Goal: Find specific page/section: Find specific page/section

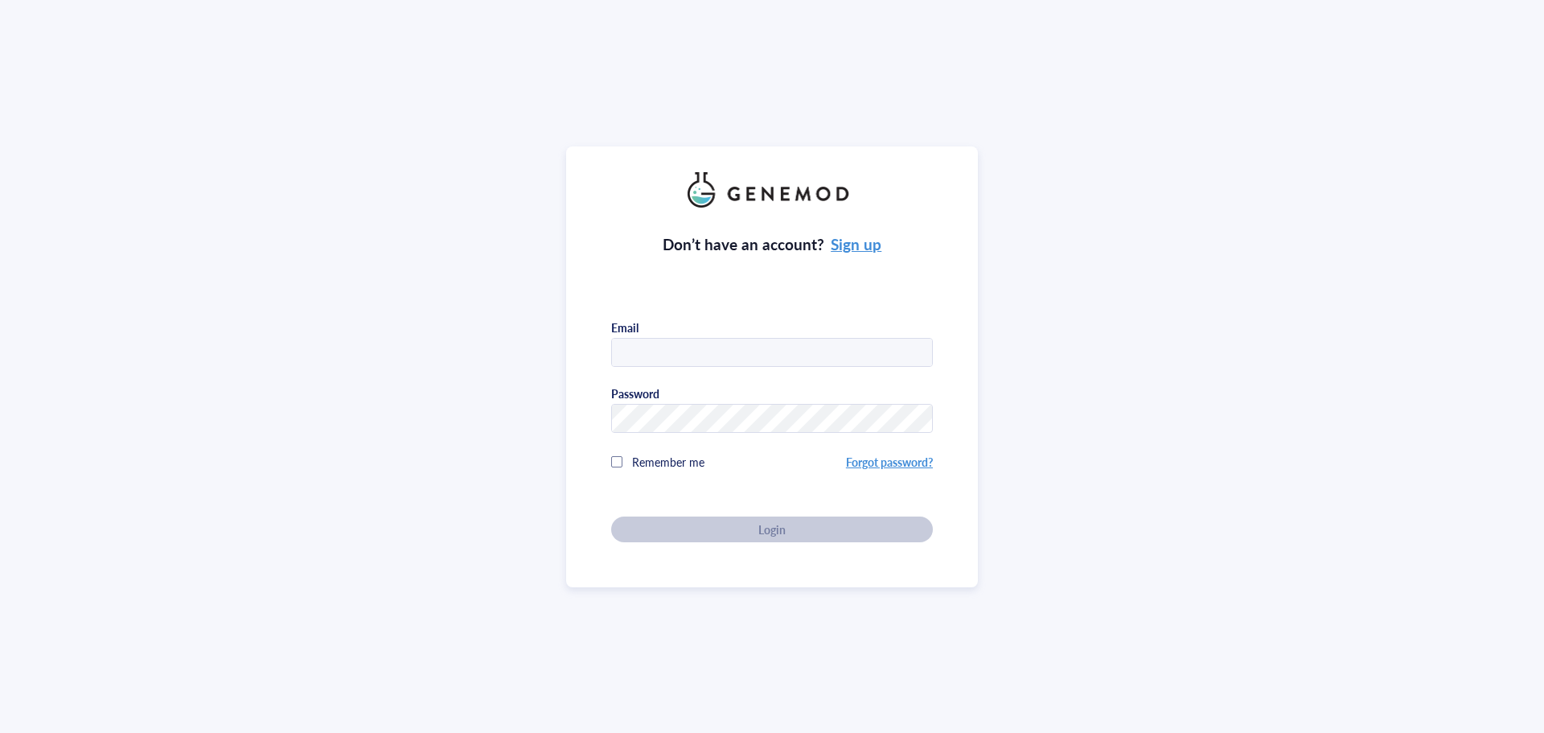
drag, startPoint x: 726, startPoint y: 347, endPoint x: 722, endPoint y: 355, distance: 9.7
click at [726, 347] on input "text" at bounding box center [772, 353] width 320 height 29
type input "[EMAIL_ADDRESS][DOMAIN_NAME]"
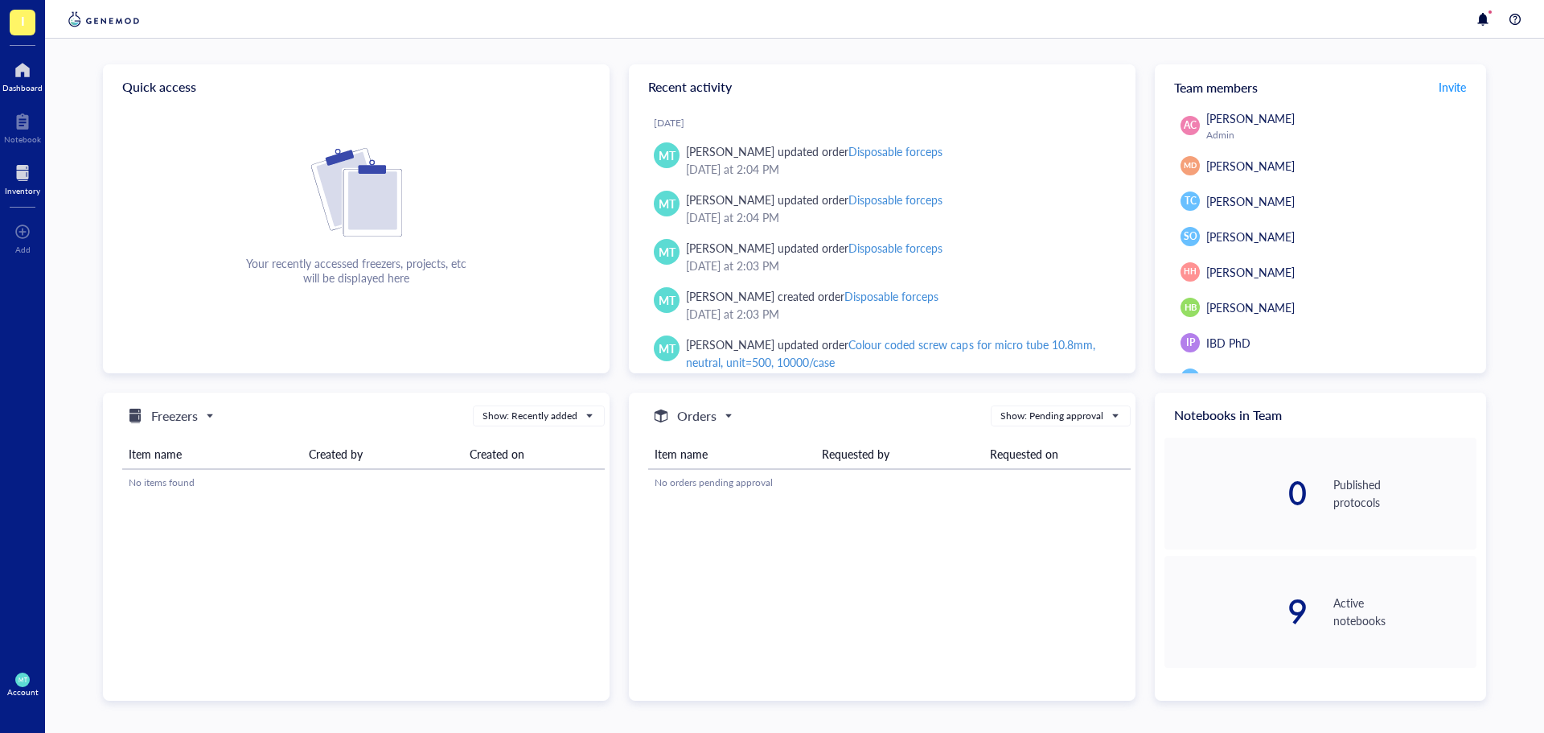
click at [18, 171] on div at bounding box center [22, 173] width 35 height 26
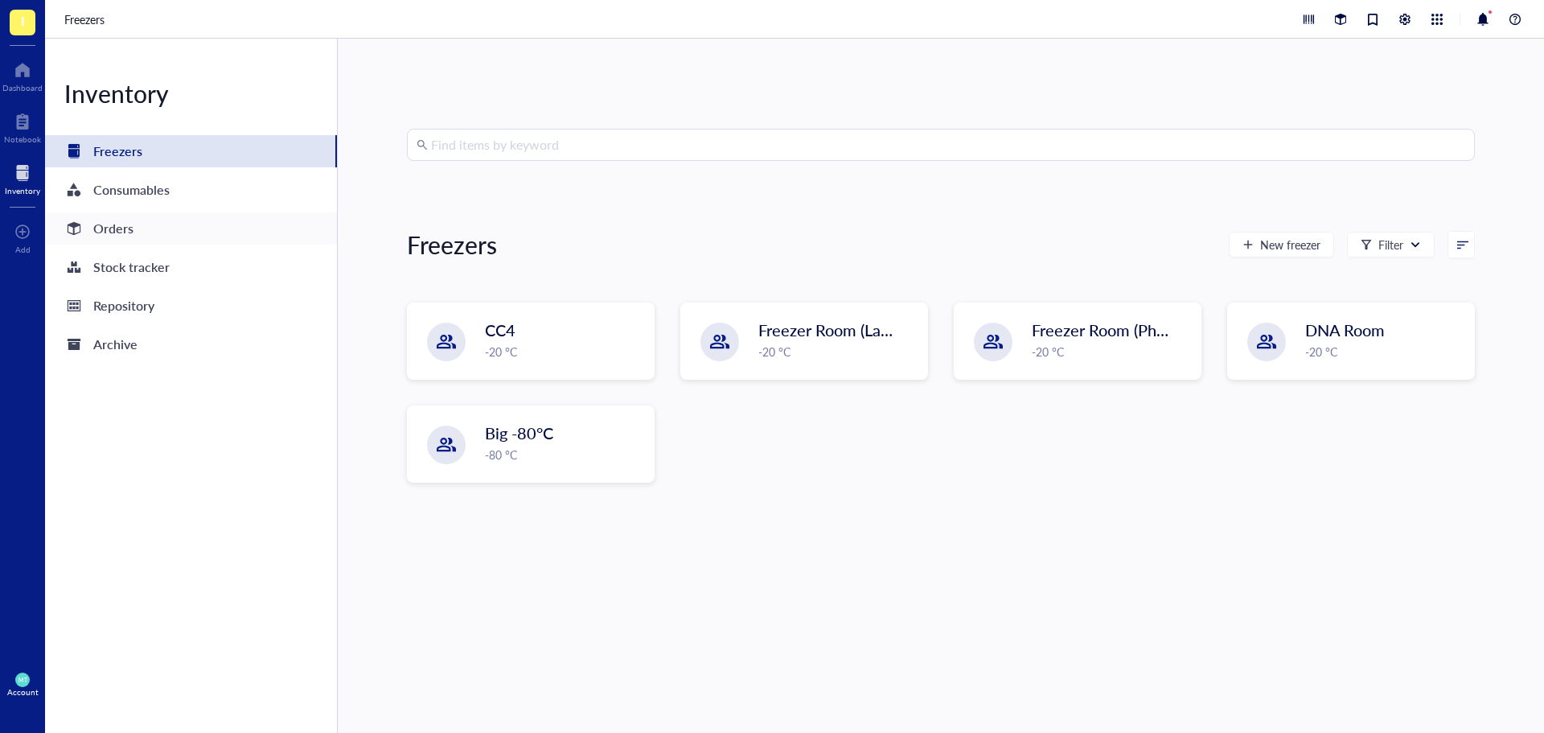
click at [154, 233] on div "Orders" at bounding box center [191, 228] width 292 height 32
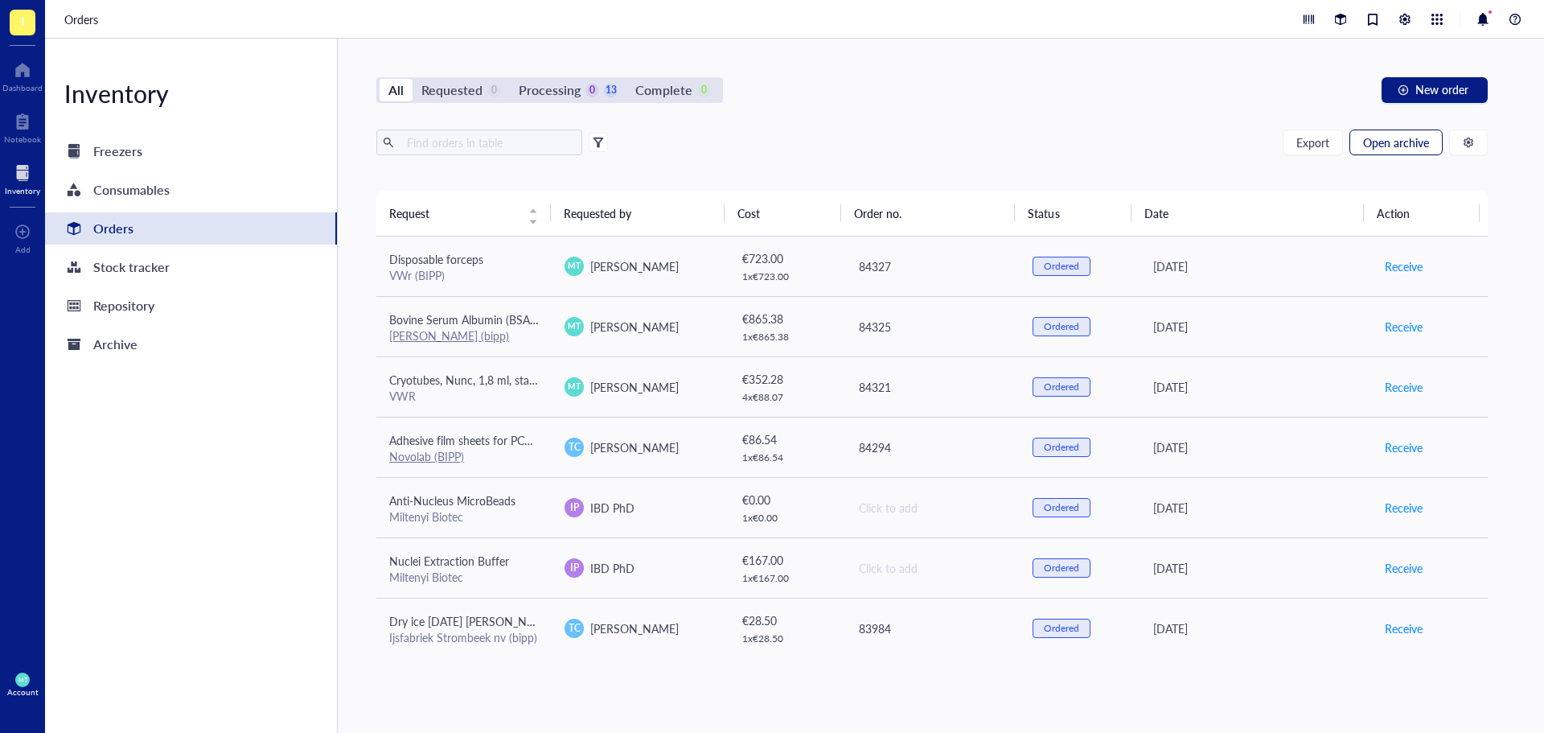
click at [1377, 145] on span "Open archive" at bounding box center [1396, 142] width 66 height 13
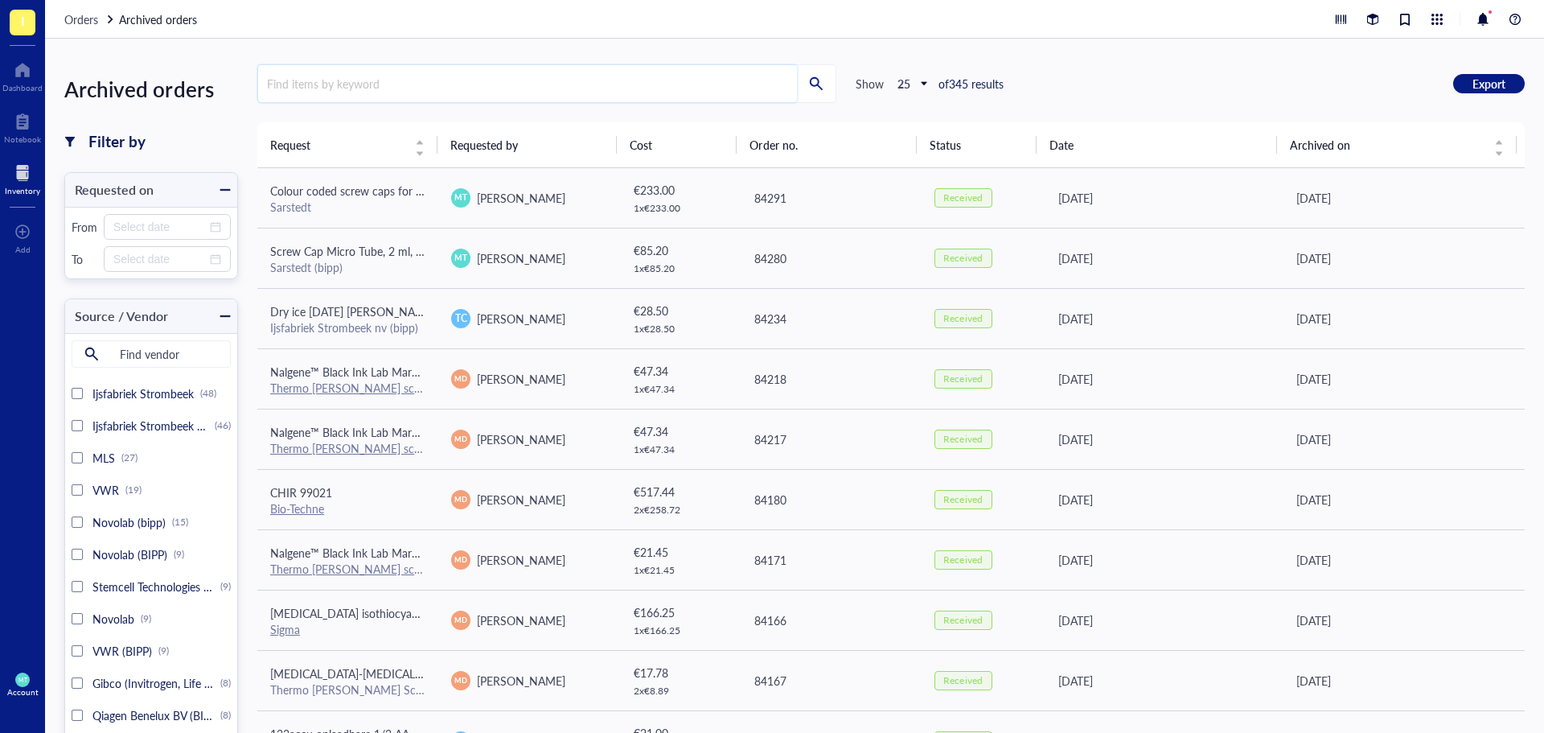
click at [392, 78] on input "search" at bounding box center [527, 83] width 539 height 37
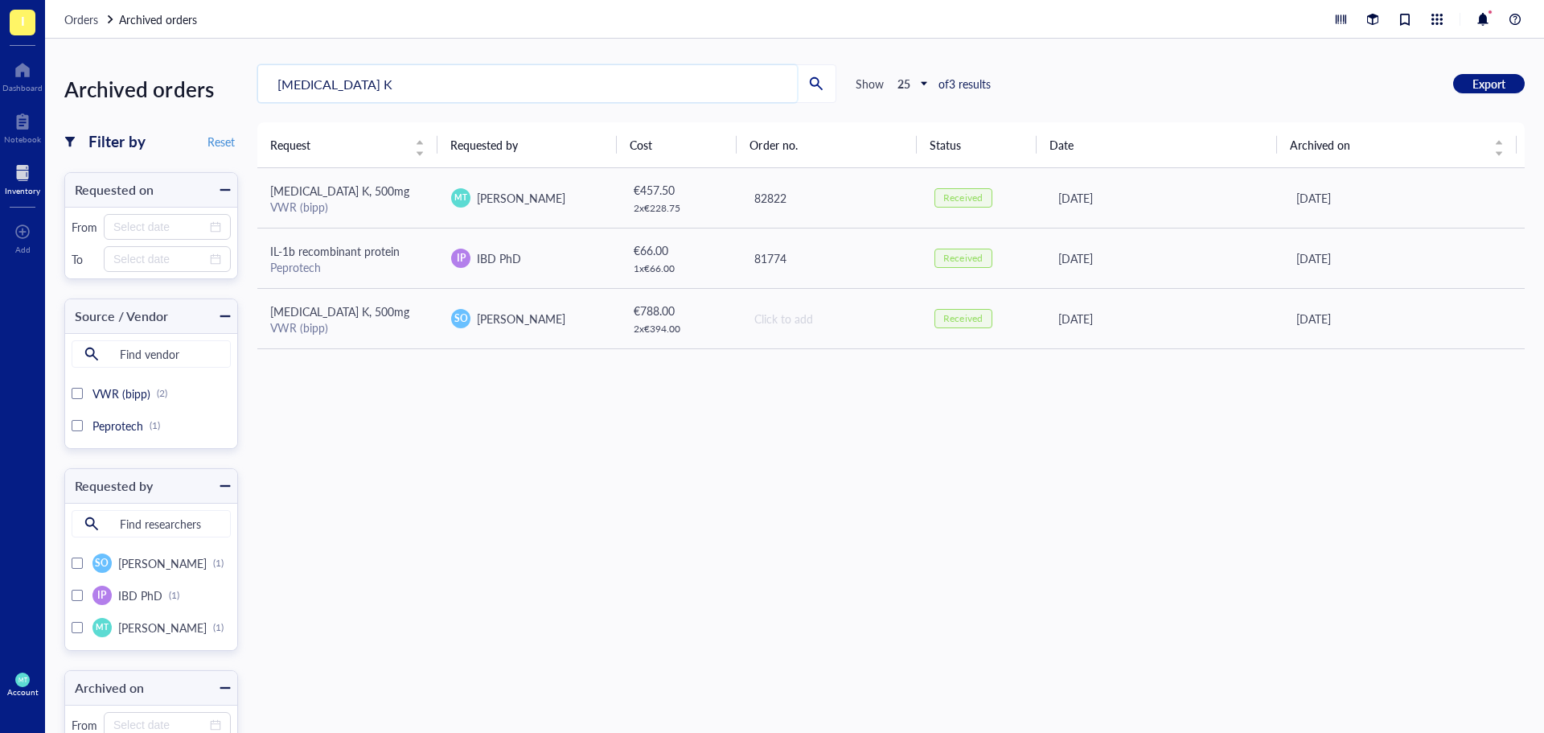
type input "[MEDICAL_DATA] K"
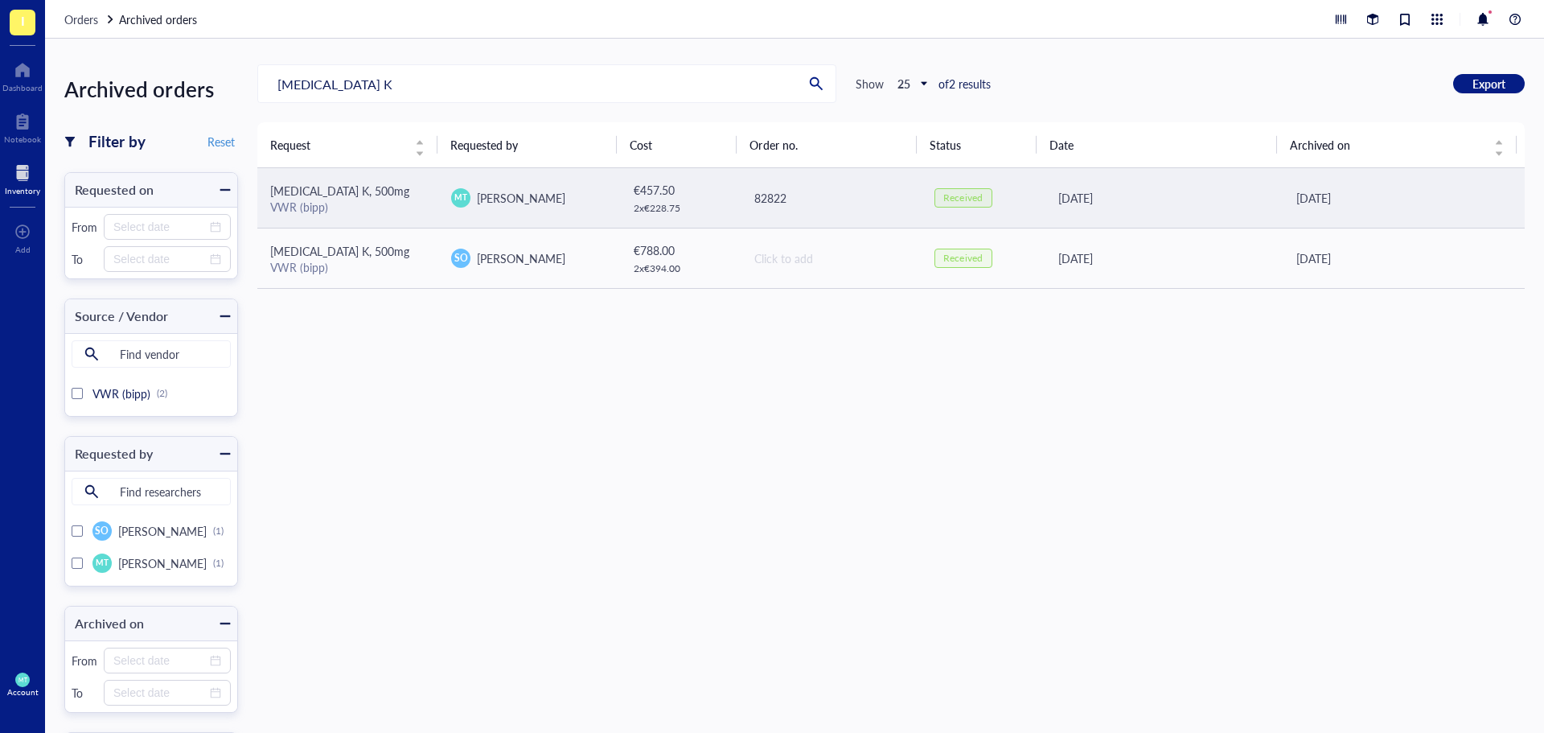
click at [410, 198] on div "[MEDICAL_DATA] K, 500mg" at bounding box center [347, 191] width 155 height 18
